Goal: Find specific page/section: Find specific page/section

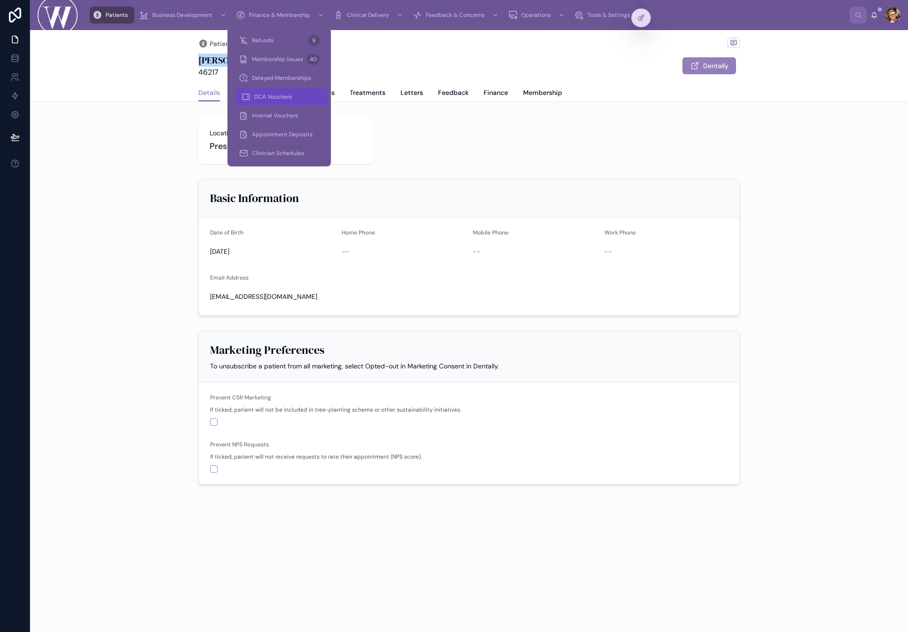
click at [284, 91] on div "DCA Vouchers" at bounding box center [281, 96] width 81 height 15
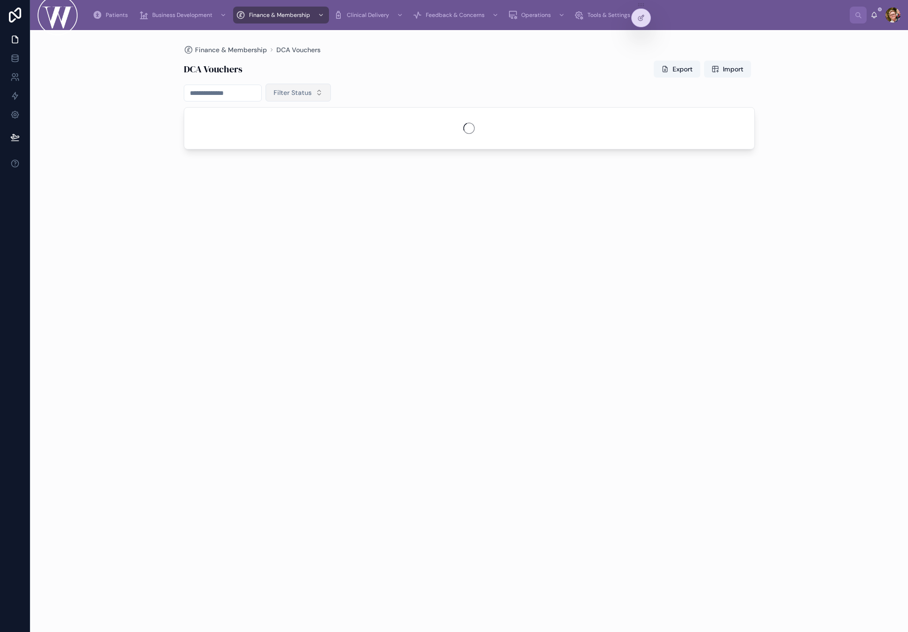
click at [298, 94] on span "Filter Status" at bounding box center [293, 92] width 38 height 9
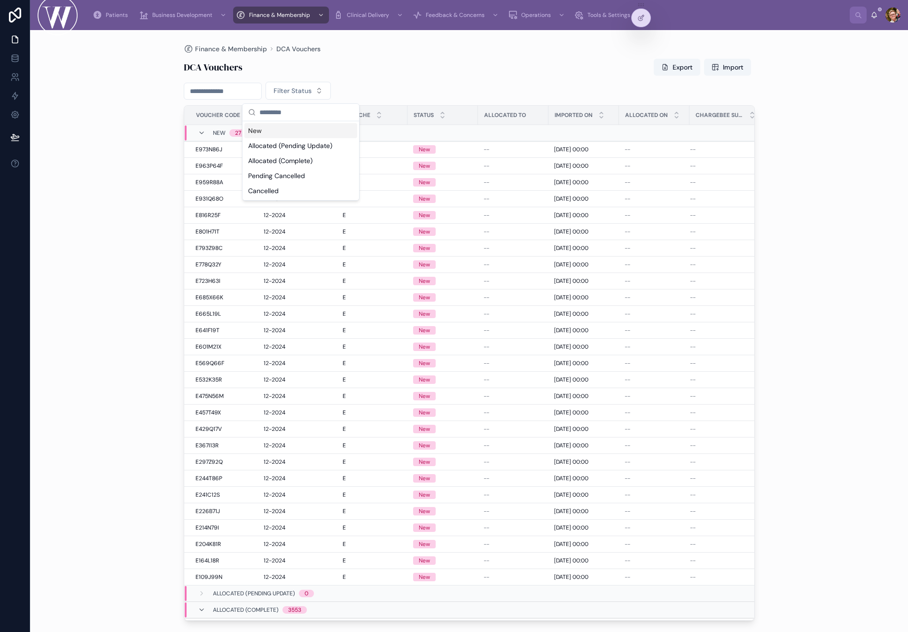
click at [285, 130] on div "New" at bounding box center [300, 130] width 113 height 15
click at [620, 79] on div "DCA Vouchers Export Import New Voucher Code Import Reference Tranche Status All…" at bounding box center [469, 337] width 571 height 567
